Goal: Information Seeking & Learning: Learn about a topic

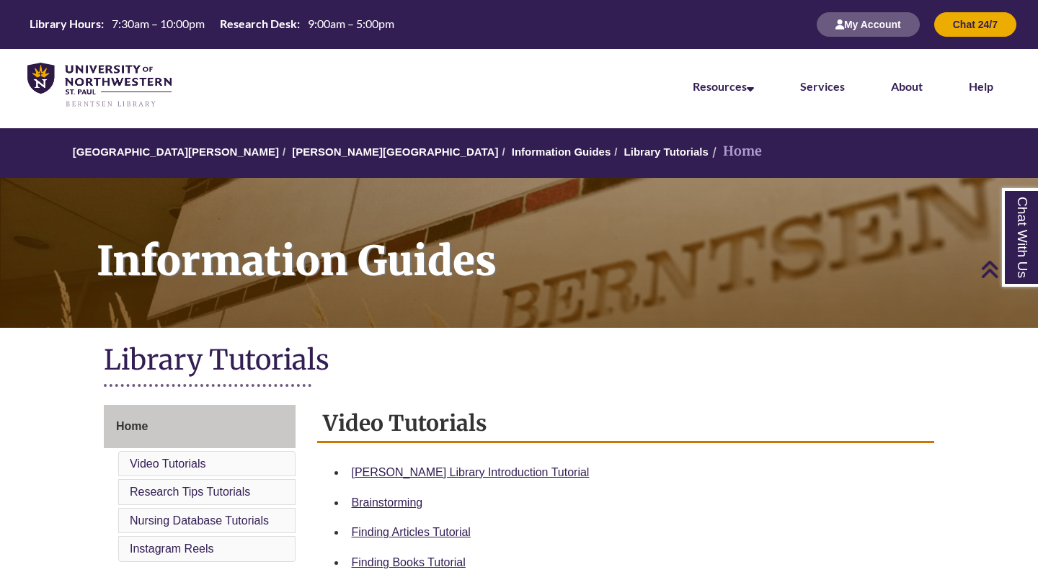
scroll to position [332, 0]
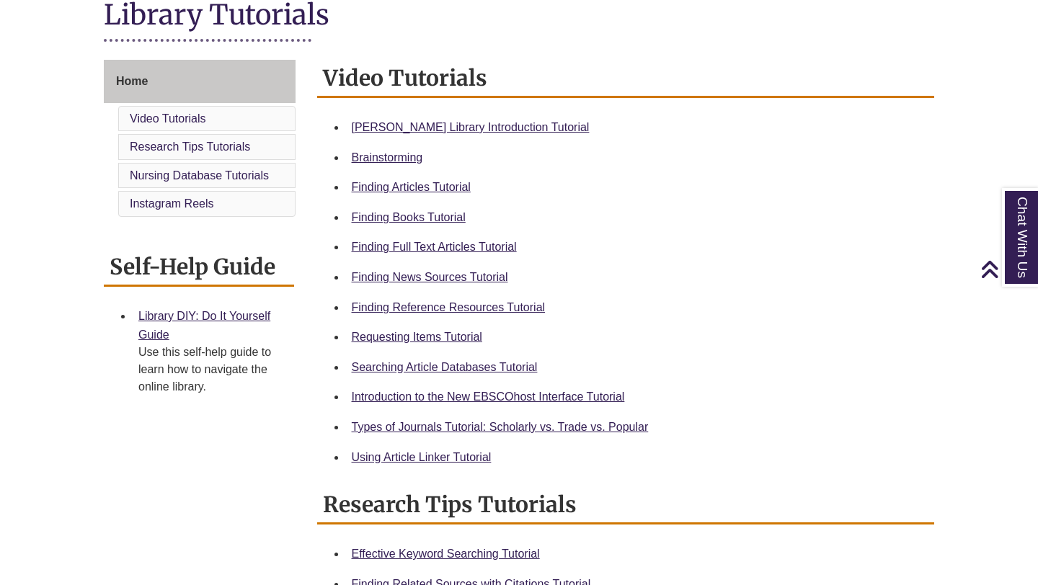
scroll to position [347, 0]
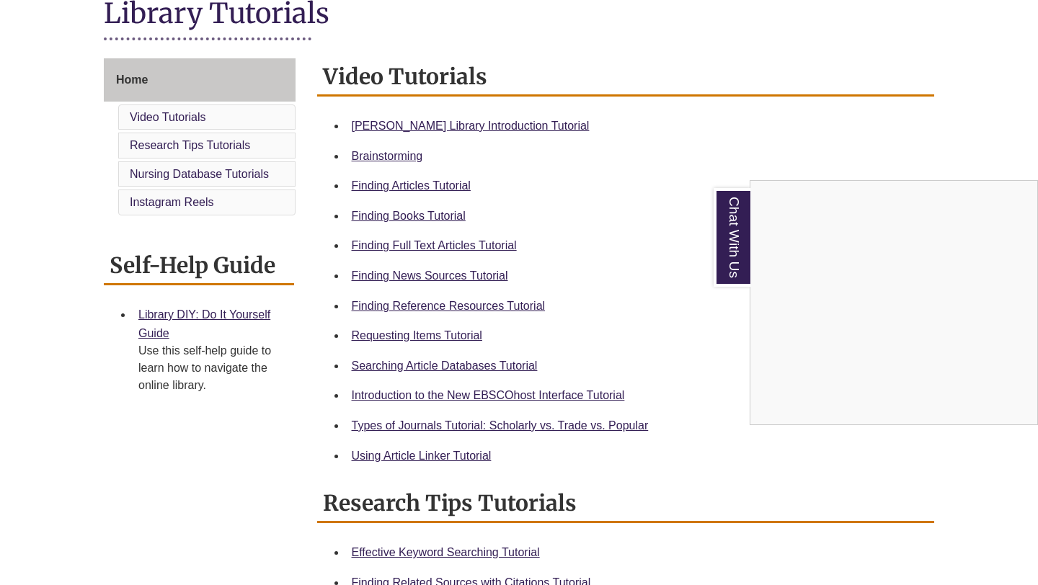
click at [478, 311] on div "Chat With Us" at bounding box center [519, 292] width 1038 height 585
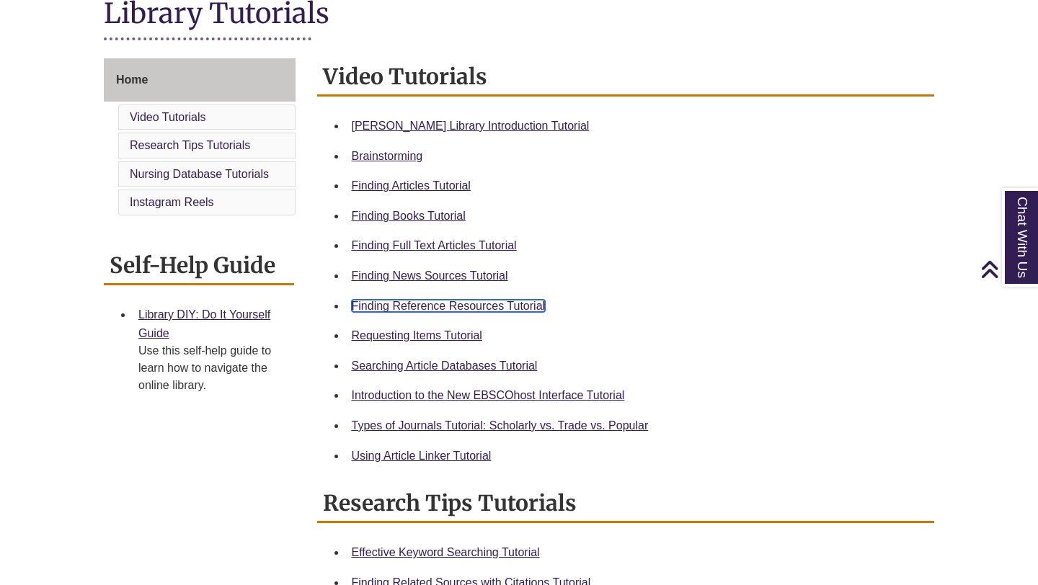
click at [478, 308] on link "Finding Reference Resources Tutorial" at bounding box center [449, 306] width 194 height 12
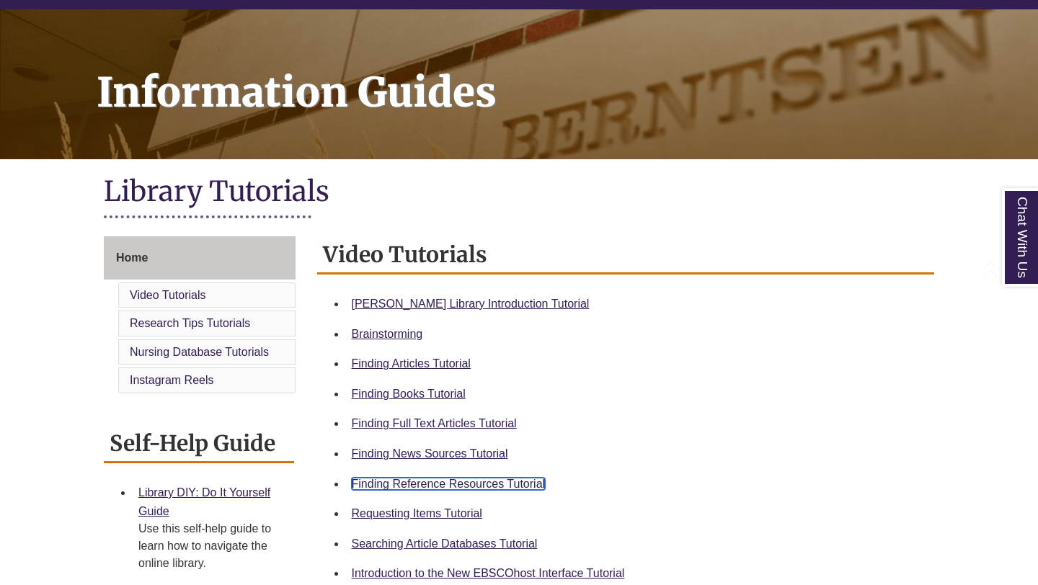
scroll to position [181, 0]
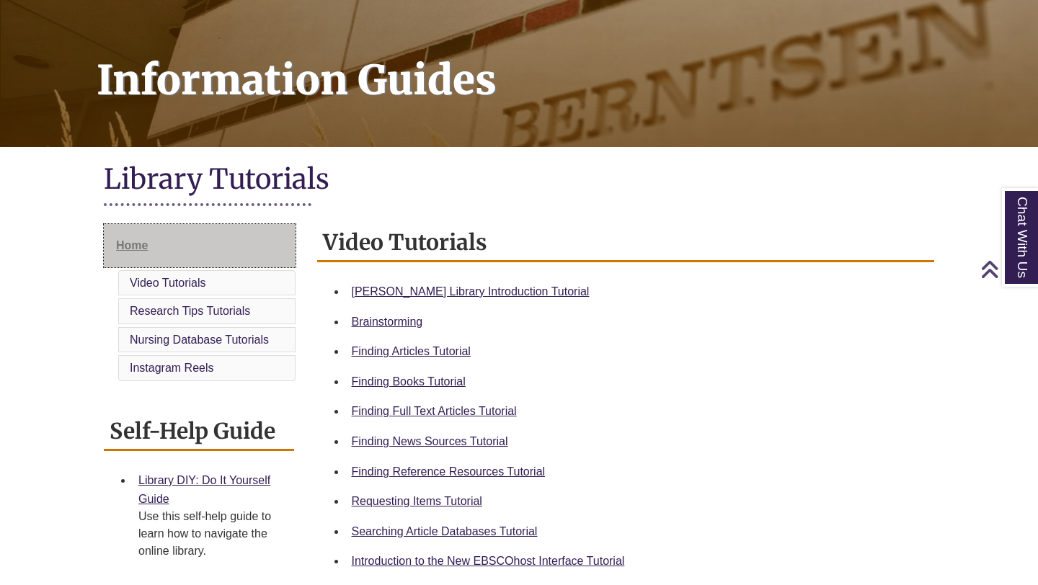
click at [130, 244] on span "Home" at bounding box center [132, 245] width 32 height 12
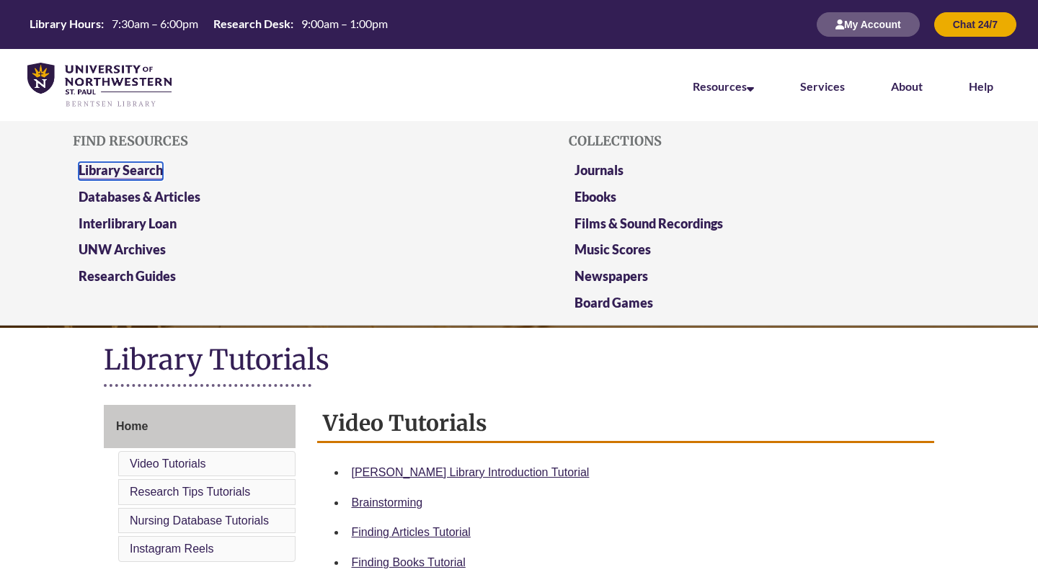
click at [148, 177] on link "Library Search" at bounding box center [121, 171] width 84 height 18
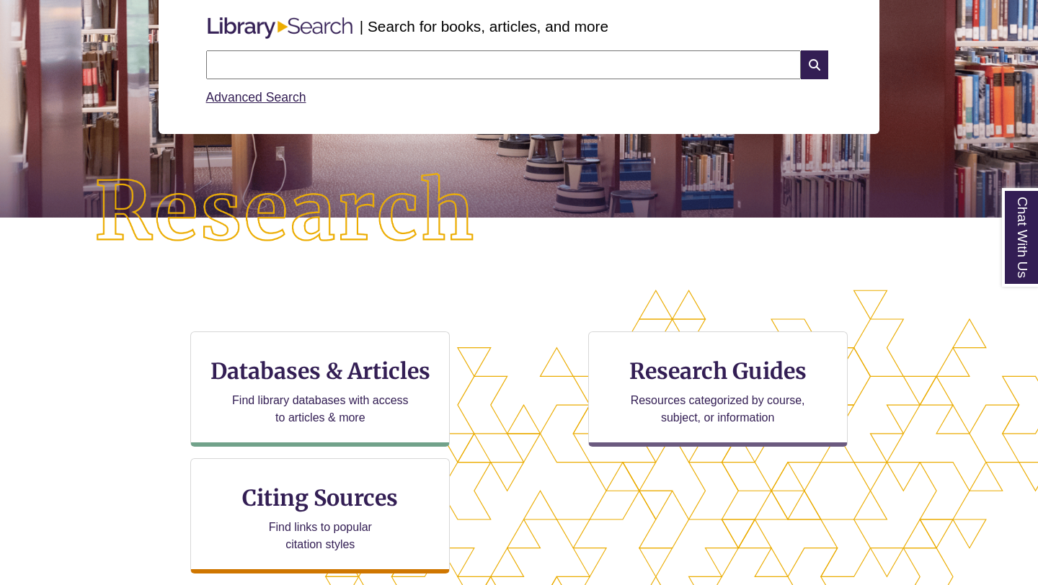
scroll to position [245, 0]
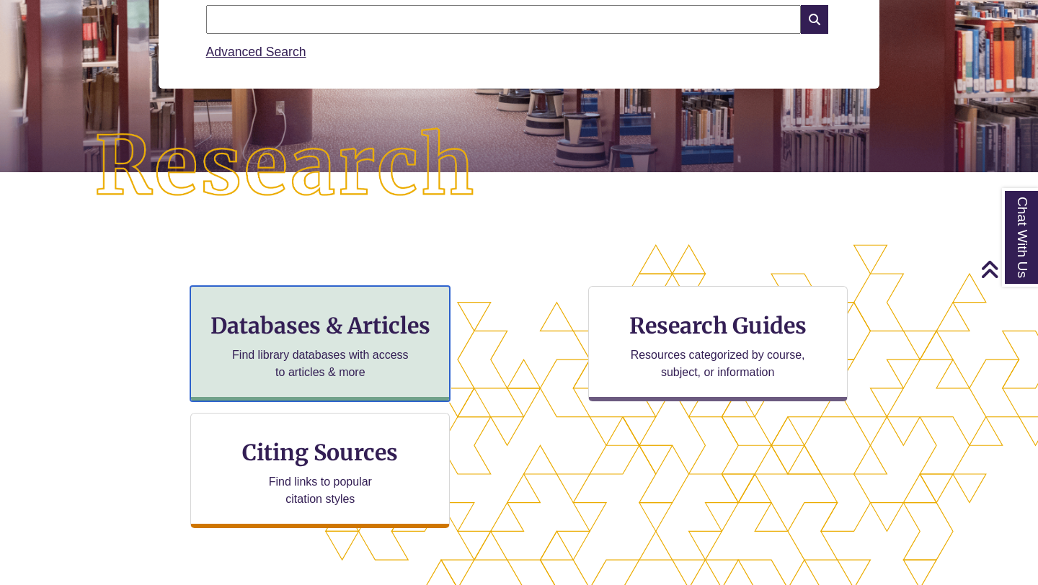
click at [352, 313] on h3 "Databases & Articles" at bounding box center [320, 325] width 235 height 27
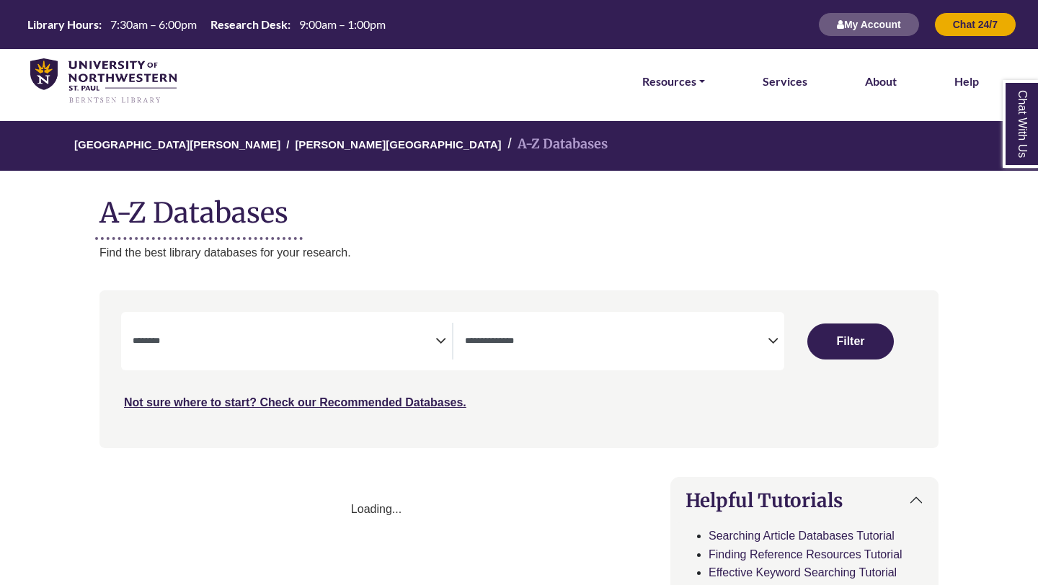
select select "Database Subject Filter"
select select "Database Types Filter"
select select "Database Subject Filter"
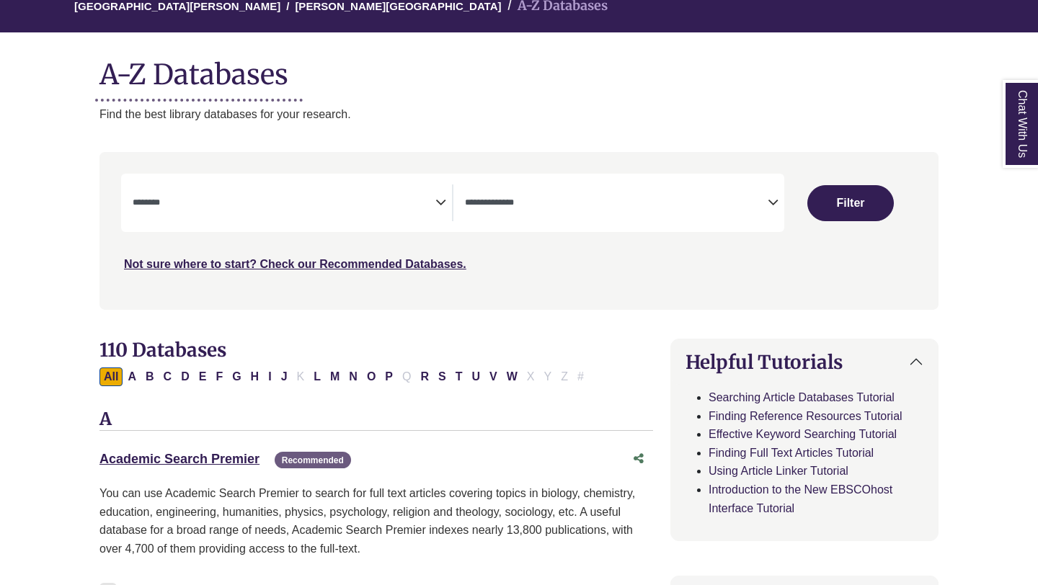
scroll to position [143, 0]
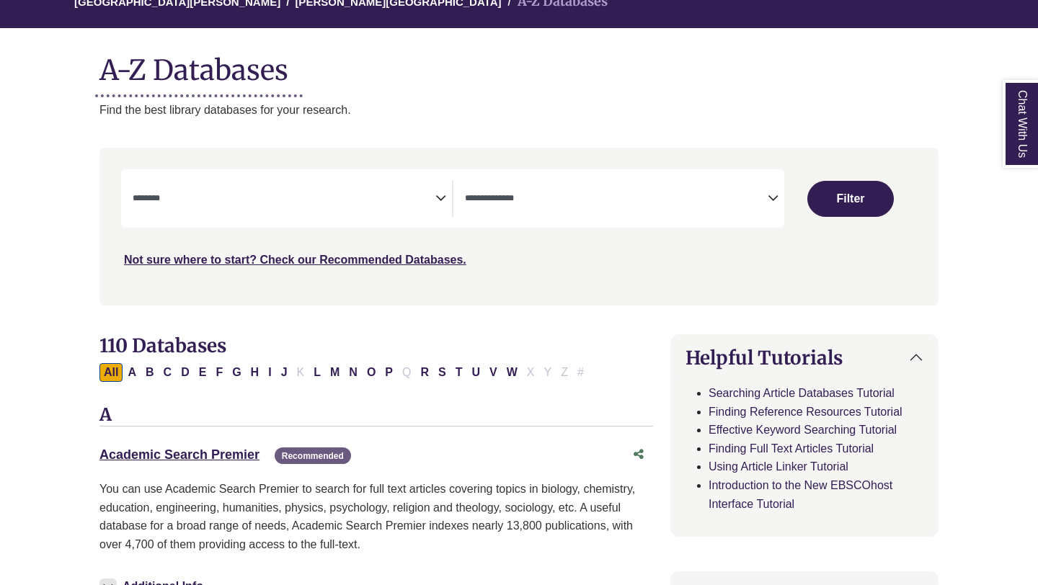
click at [509, 196] on textarea "Search" at bounding box center [616, 200] width 303 height 12
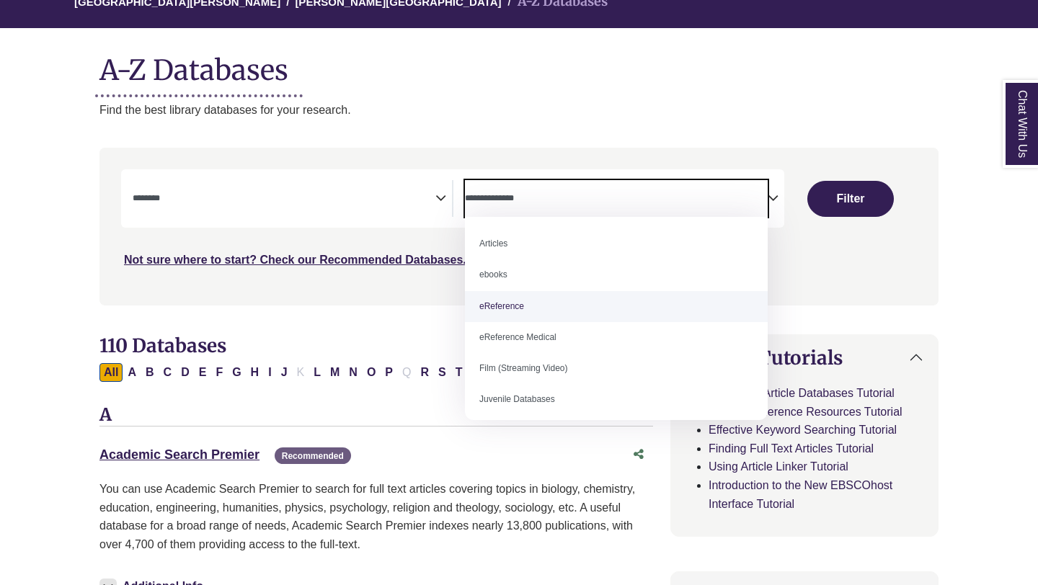
select select "*****"
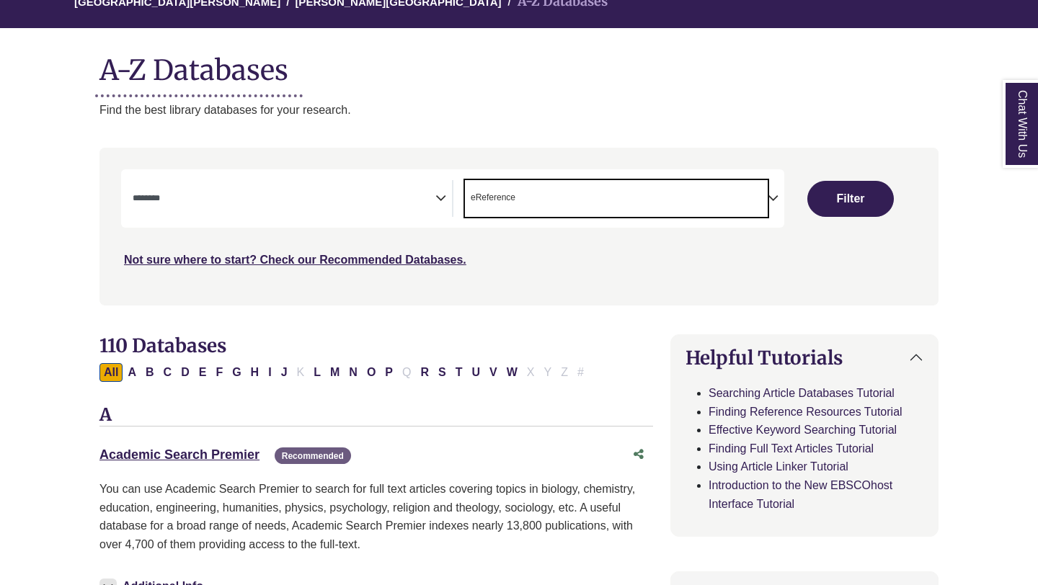
scroll to position [28, 0]
click at [408, 198] on textarea "Search" at bounding box center [284, 200] width 303 height 12
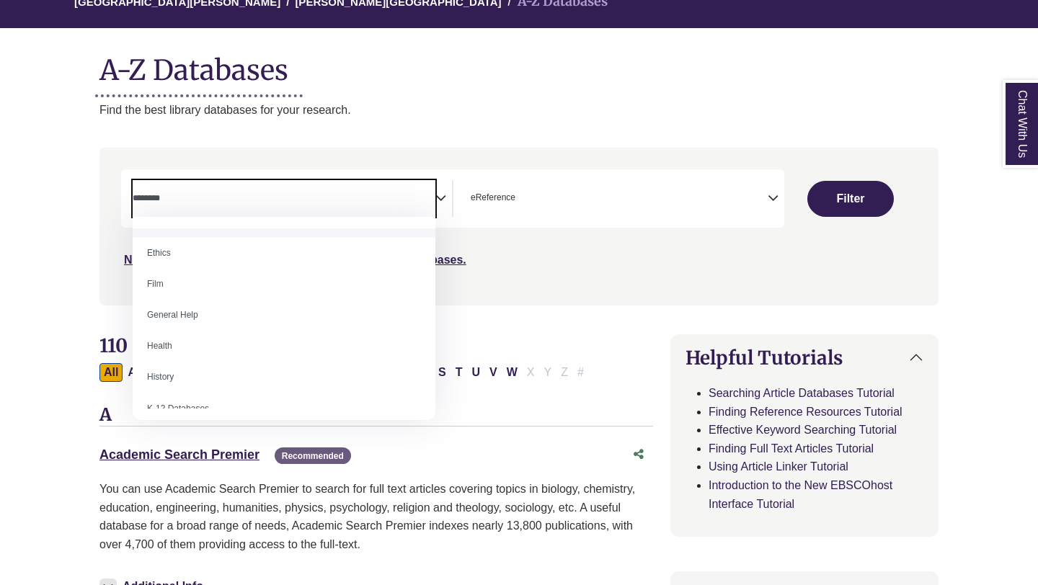
scroll to position [564, 0]
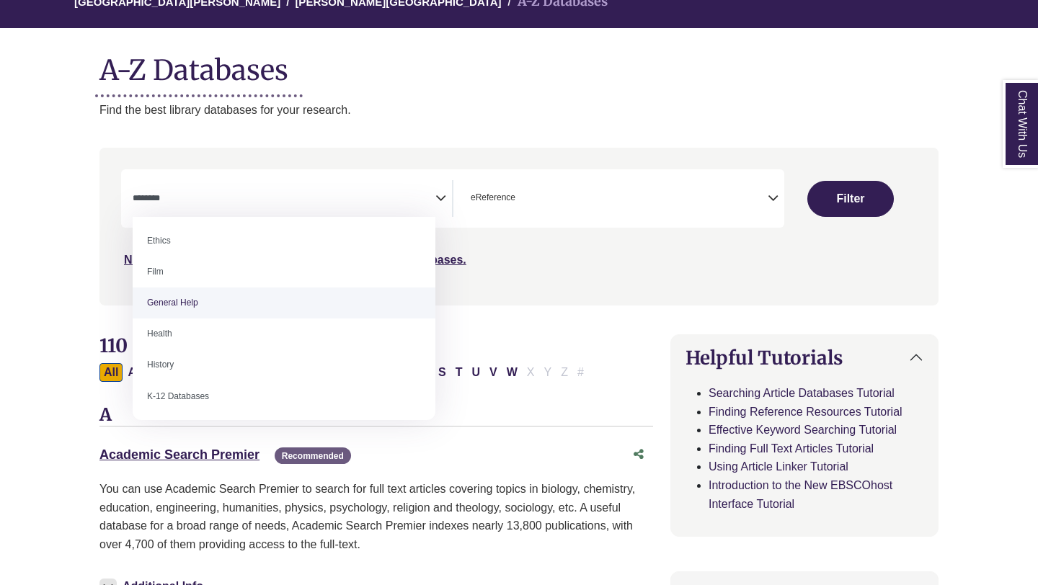
select select "*****"
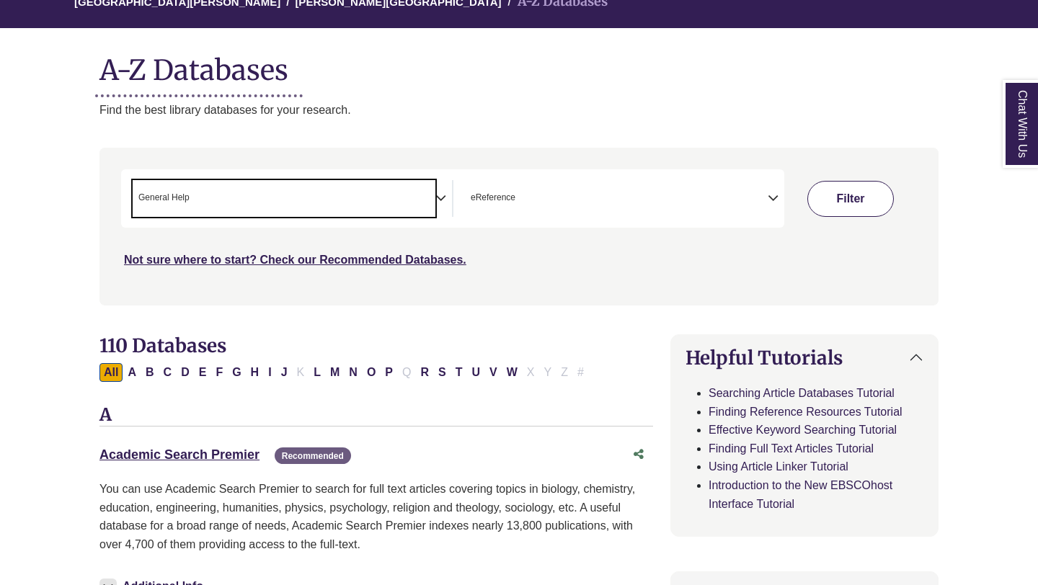
click at [848, 185] on button "Filter" at bounding box center [850, 199] width 87 height 36
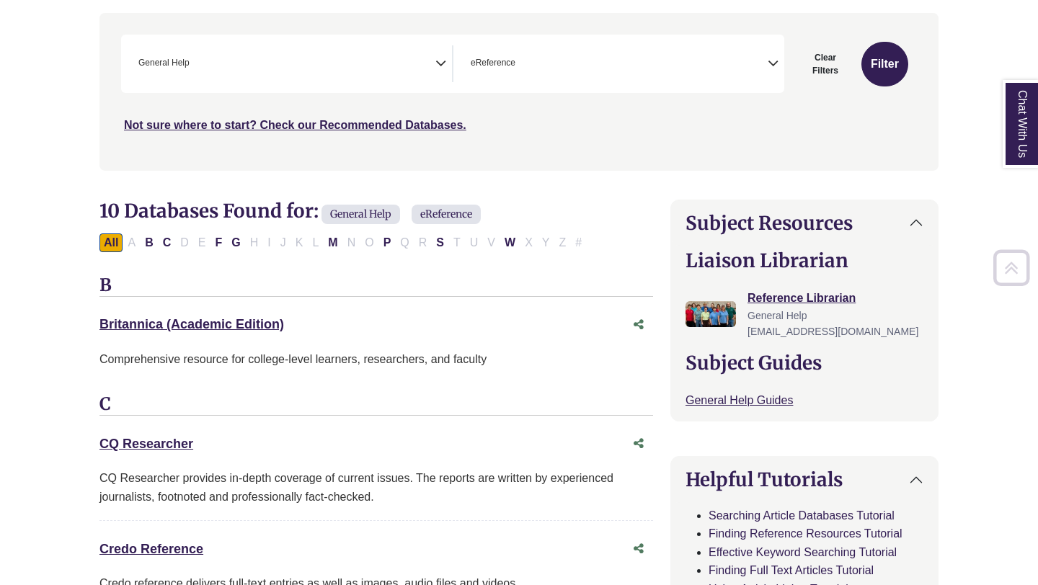
scroll to position [334, 0]
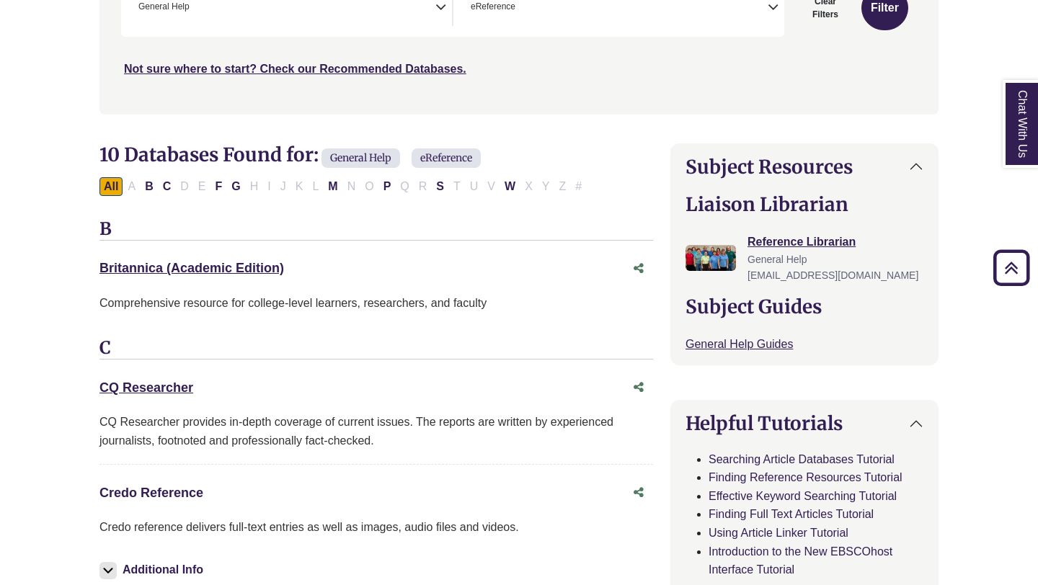
click at [182, 496] on link "Credo Reference This link opens in a new window" at bounding box center [151, 493] width 104 height 14
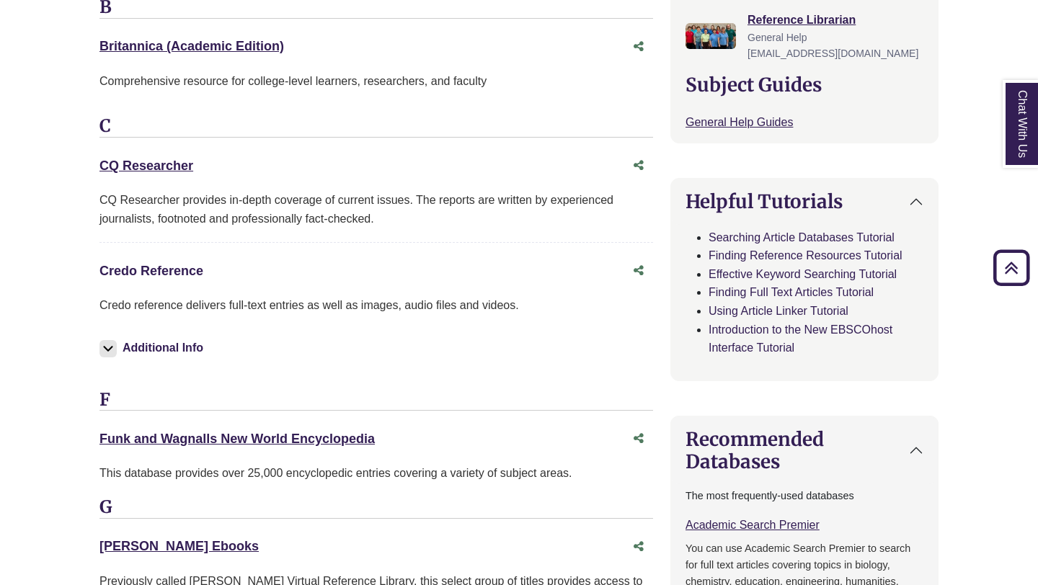
scroll to position [548, 0]
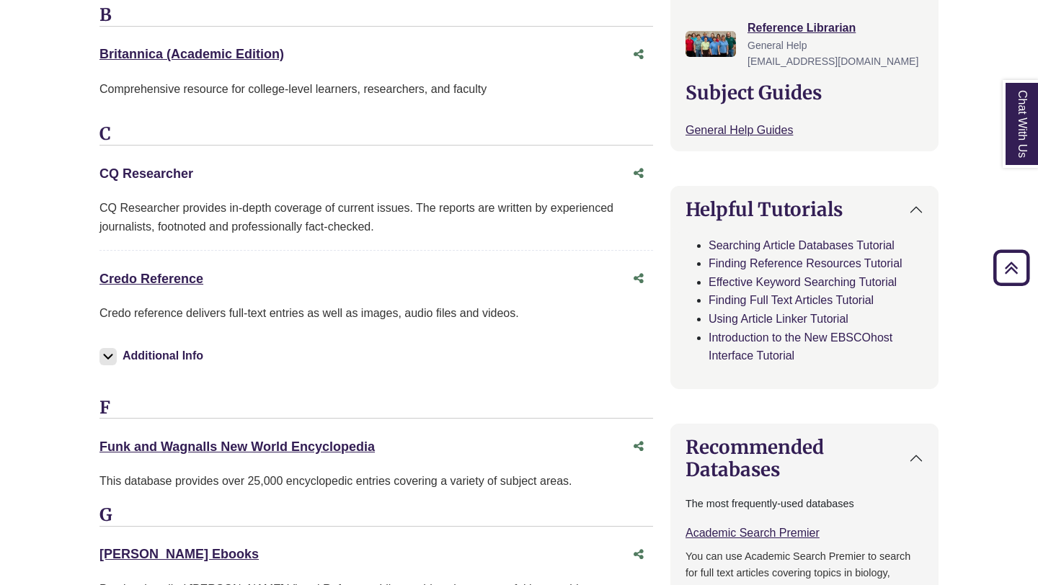
click at [170, 174] on link "CQ Researcher This link opens in a new window" at bounding box center [146, 174] width 94 height 14
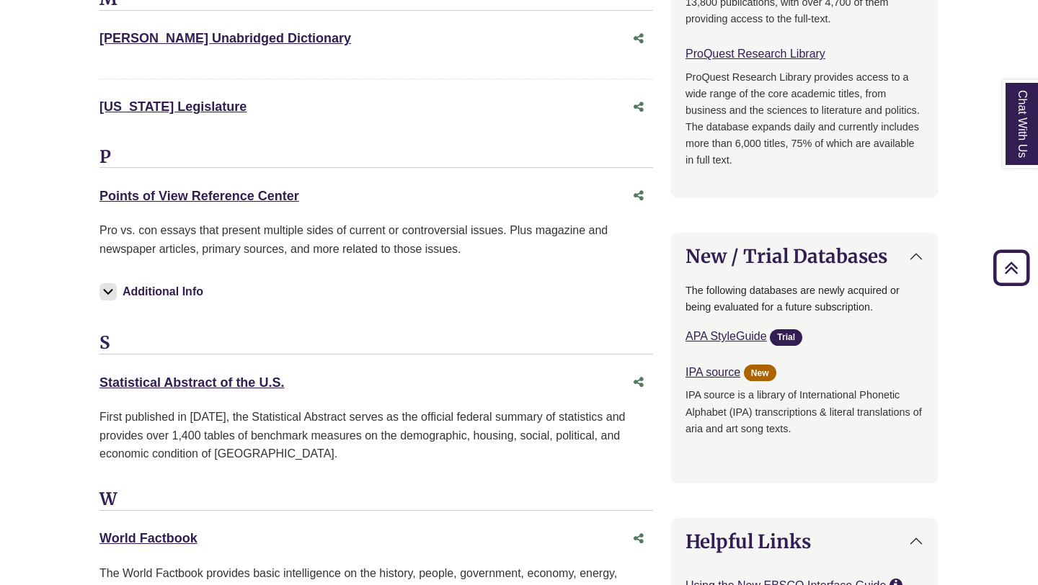
scroll to position [1200, 0]
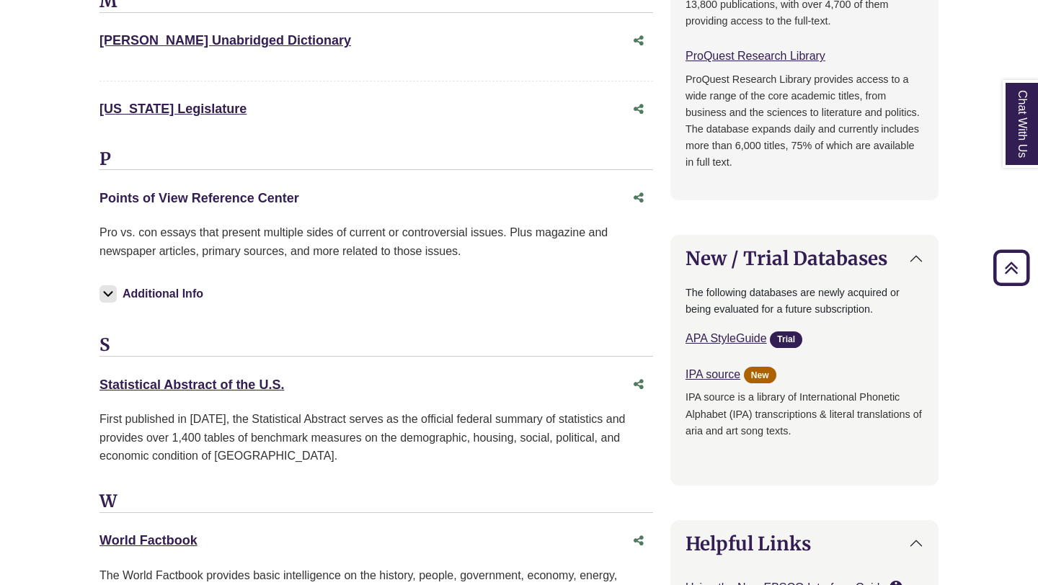
click at [280, 198] on link "Points of View Reference Center This link opens in a new window" at bounding box center [199, 198] width 200 height 14
